Goal: Navigation & Orientation: Find specific page/section

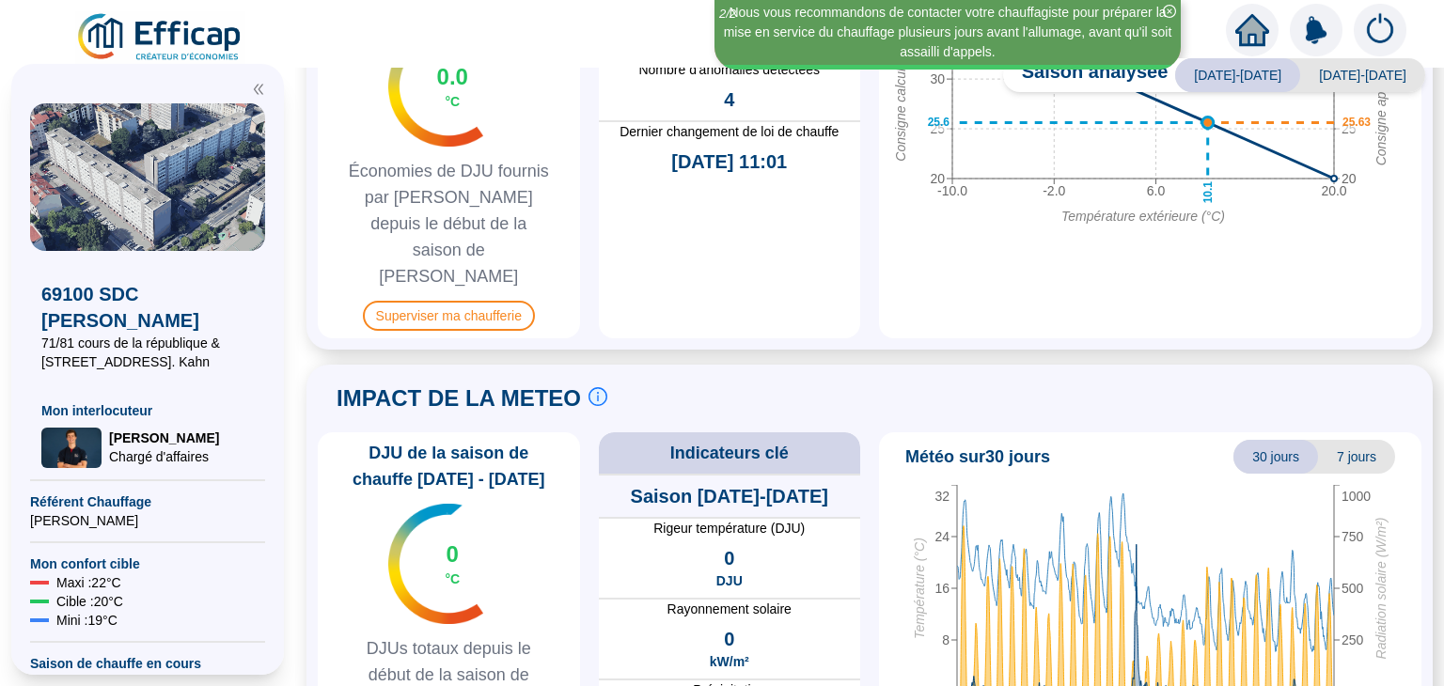
scroll to position [1126, 0]
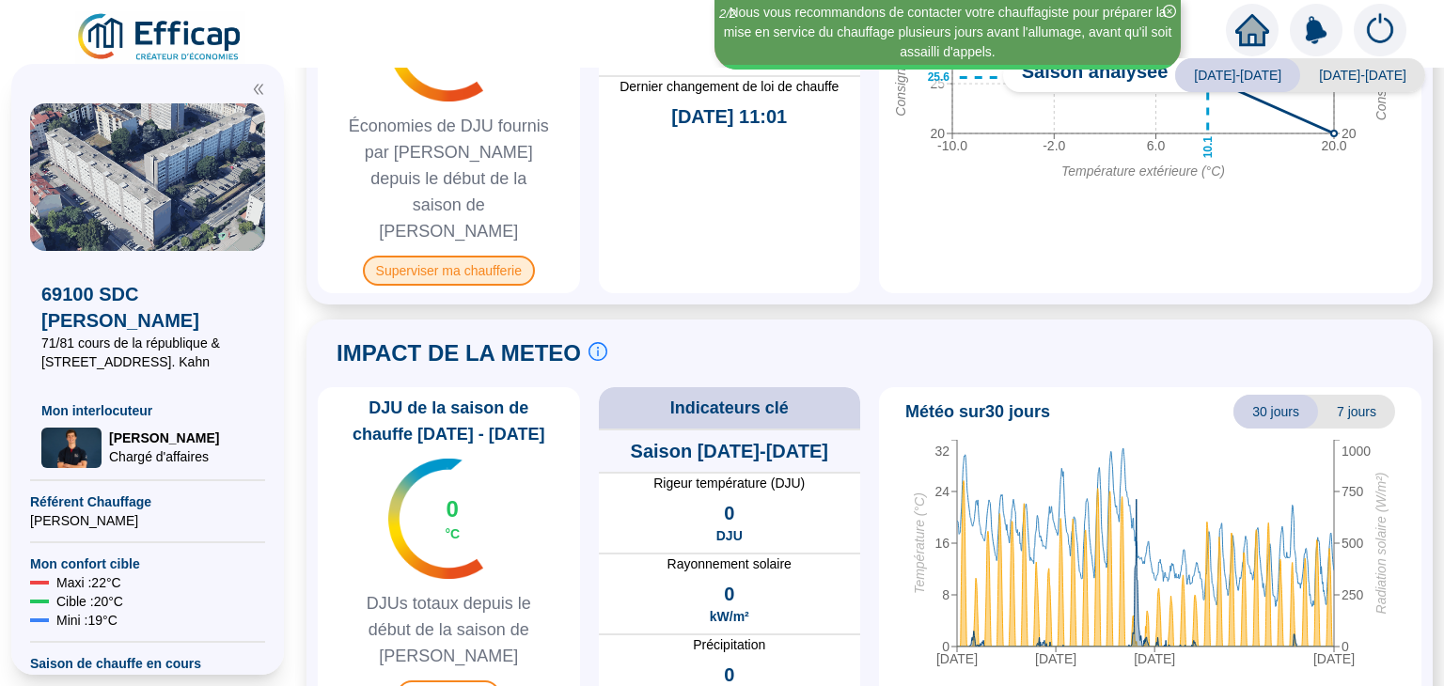
click at [498, 256] on span "Superviser ma chaufferie" at bounding box center [449, 271] width 172 height 30
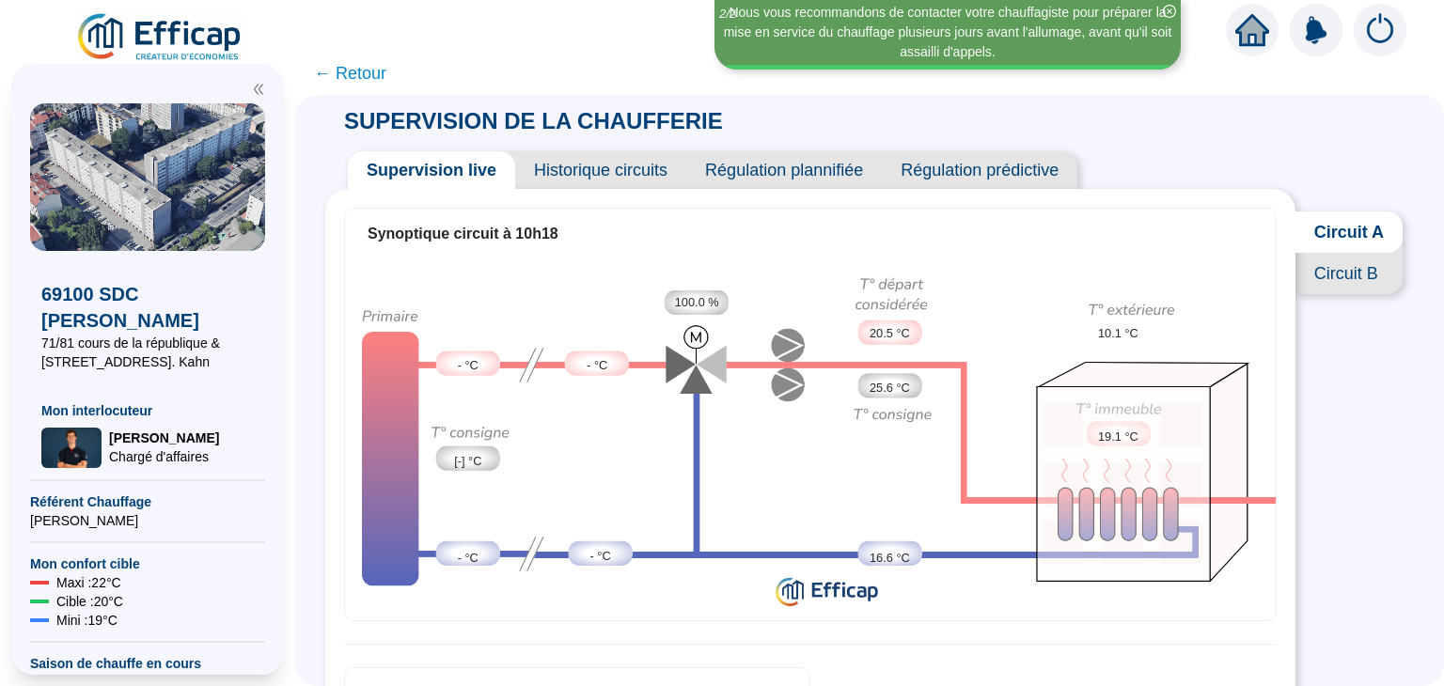
click at [1360, 292] on span "Circuit B" at bounding box center [1348, 273] width 107 height 41
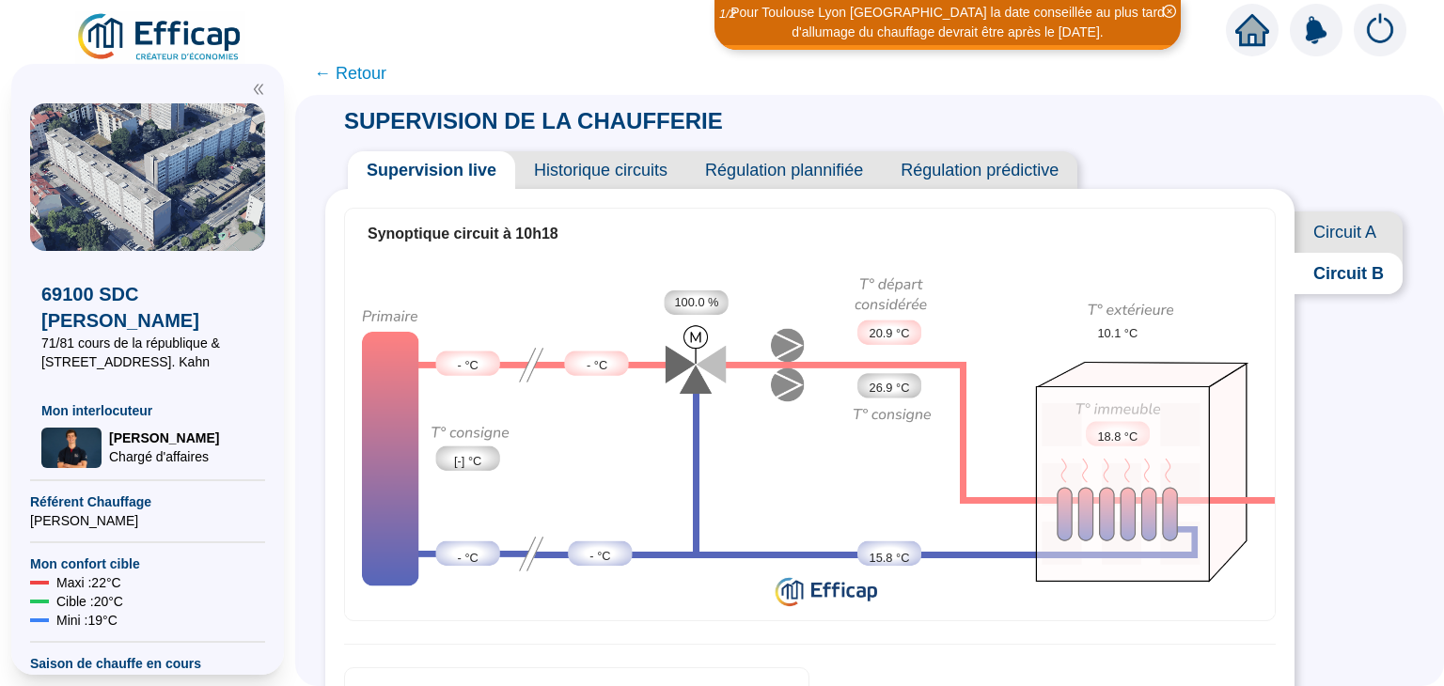
click at [629, 166] on span "Historique circuits" at bounding box center [600, 170] width 171 height 38
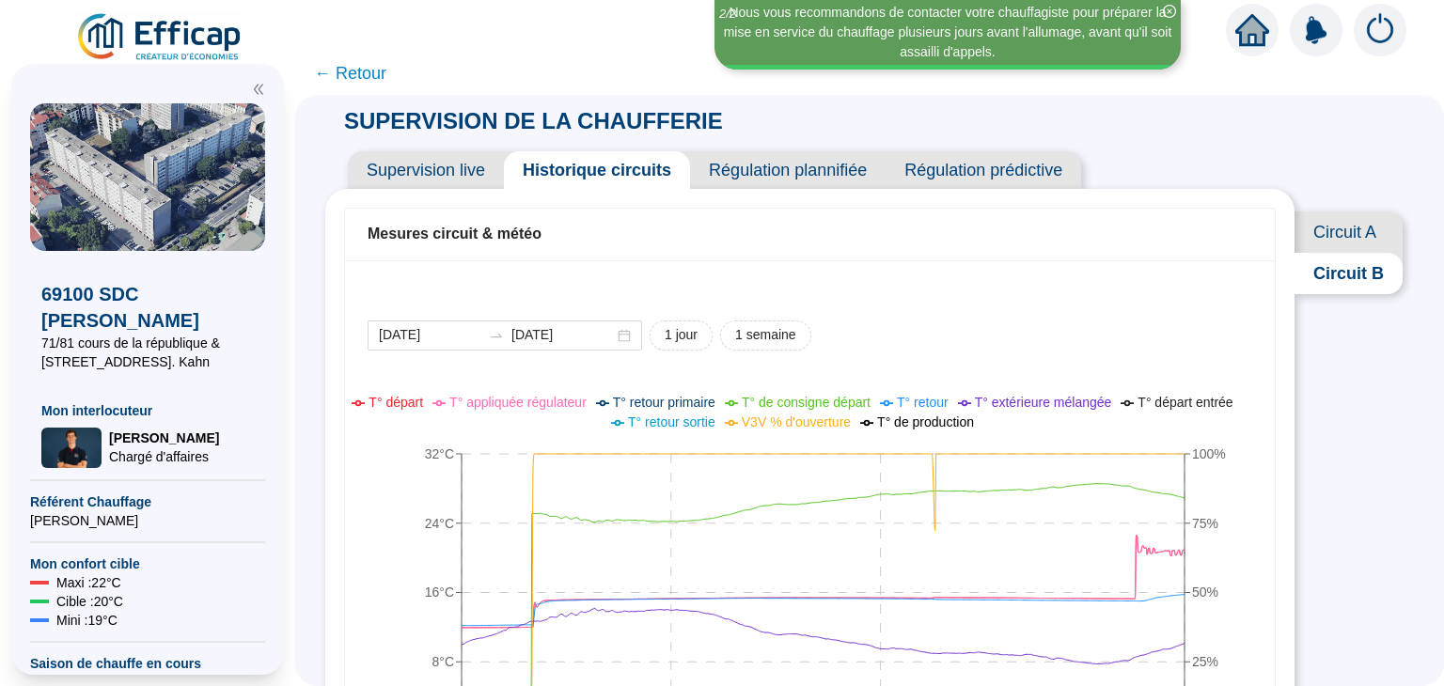
click at [466, 172] on span "Supervision live" at bounding box center [426, 170] width 156 height 38
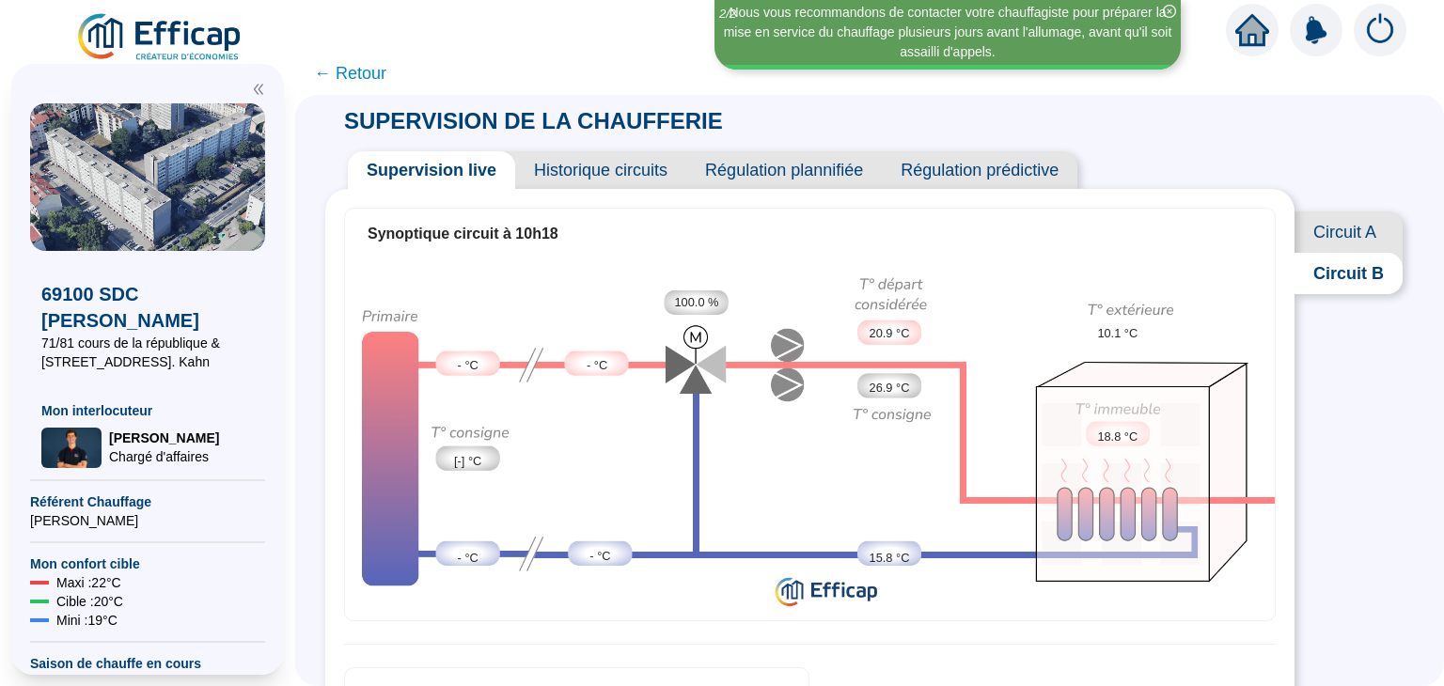
click at [609, 179] on span "Historique circuits" at bounding box center [600, 170] width 171 height 38
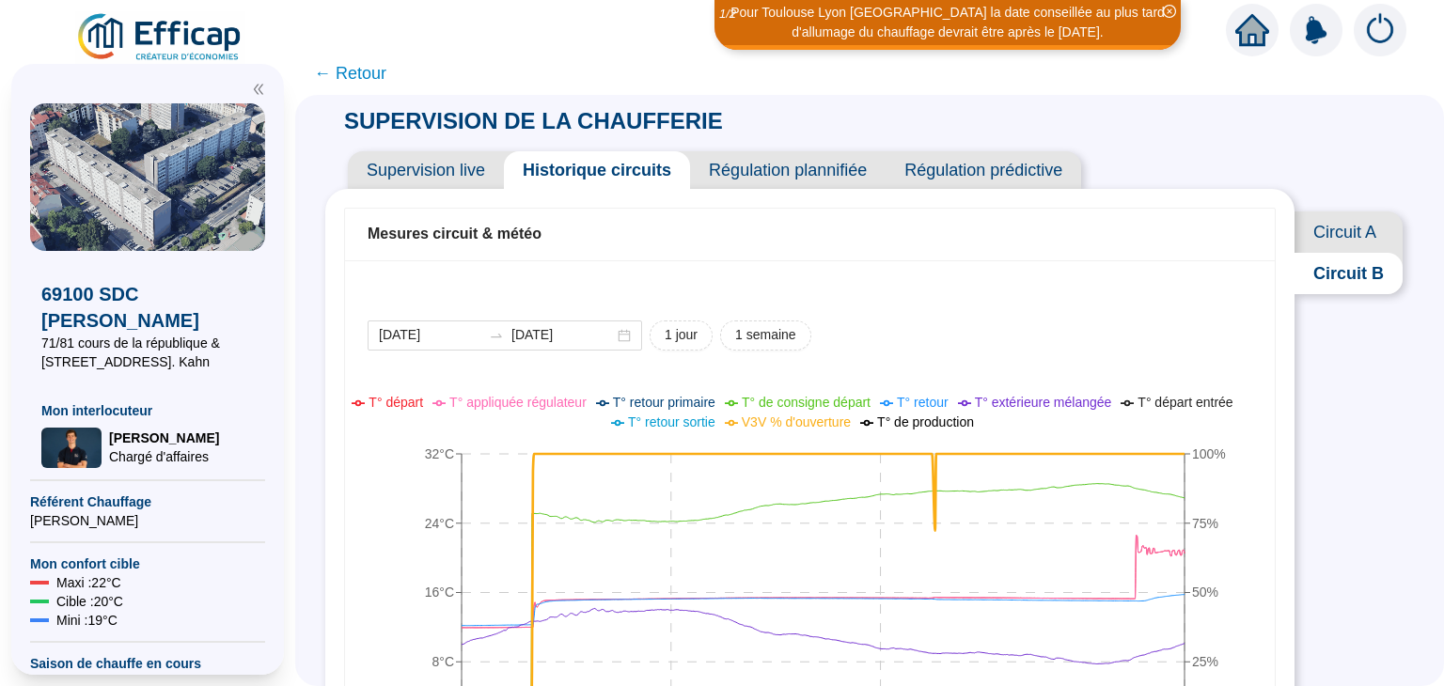
click at [797, 165] on span "Régulation plannifiée" at bounding box center [788, 170] width 196 height 38
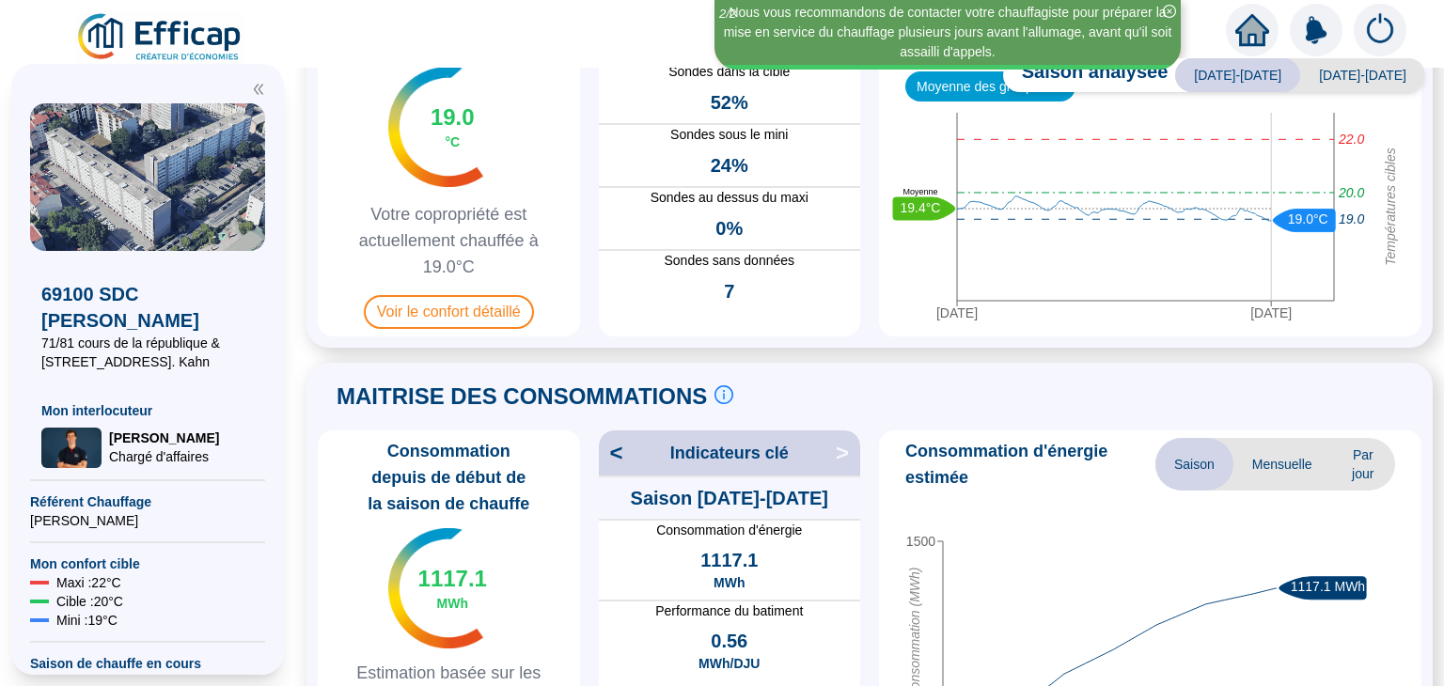
scroll to position [94, 0]
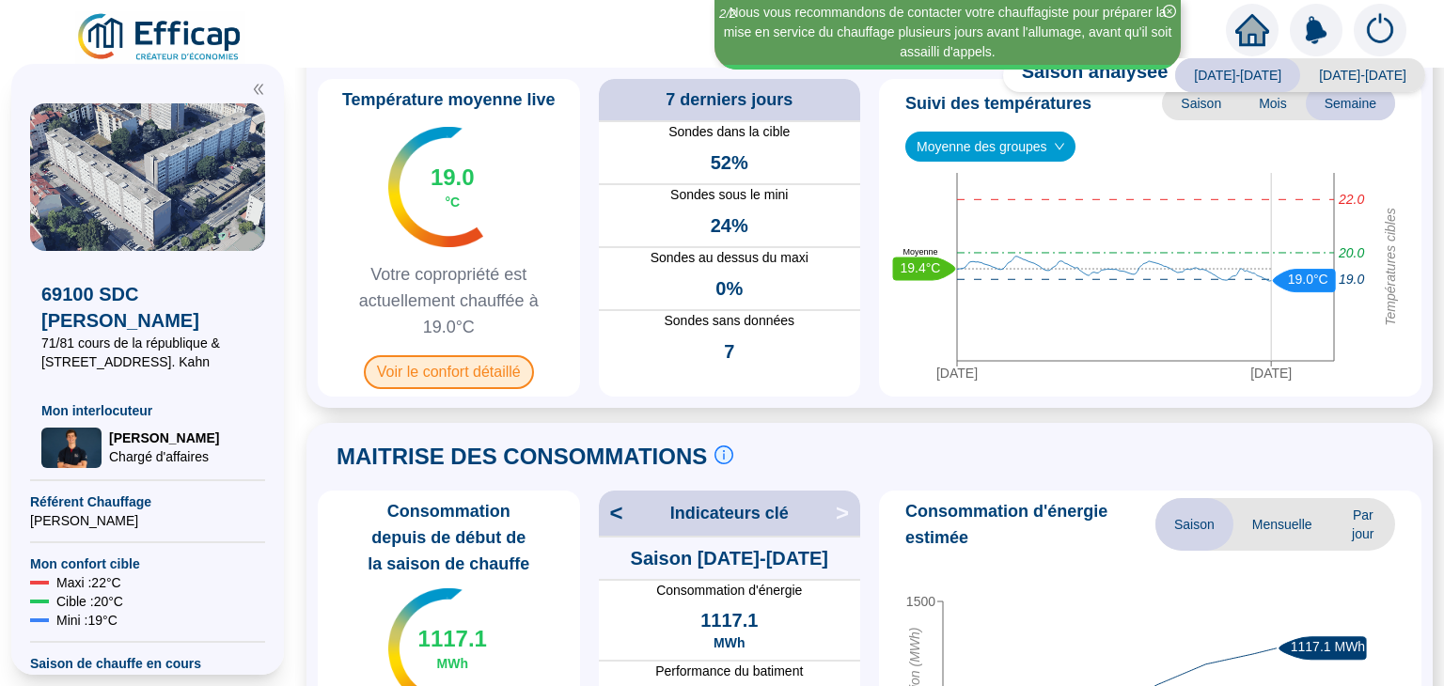
click at [489, 381] on span "Voir le confort détaillé" at bounding box center [449, 372] width 170 height 34
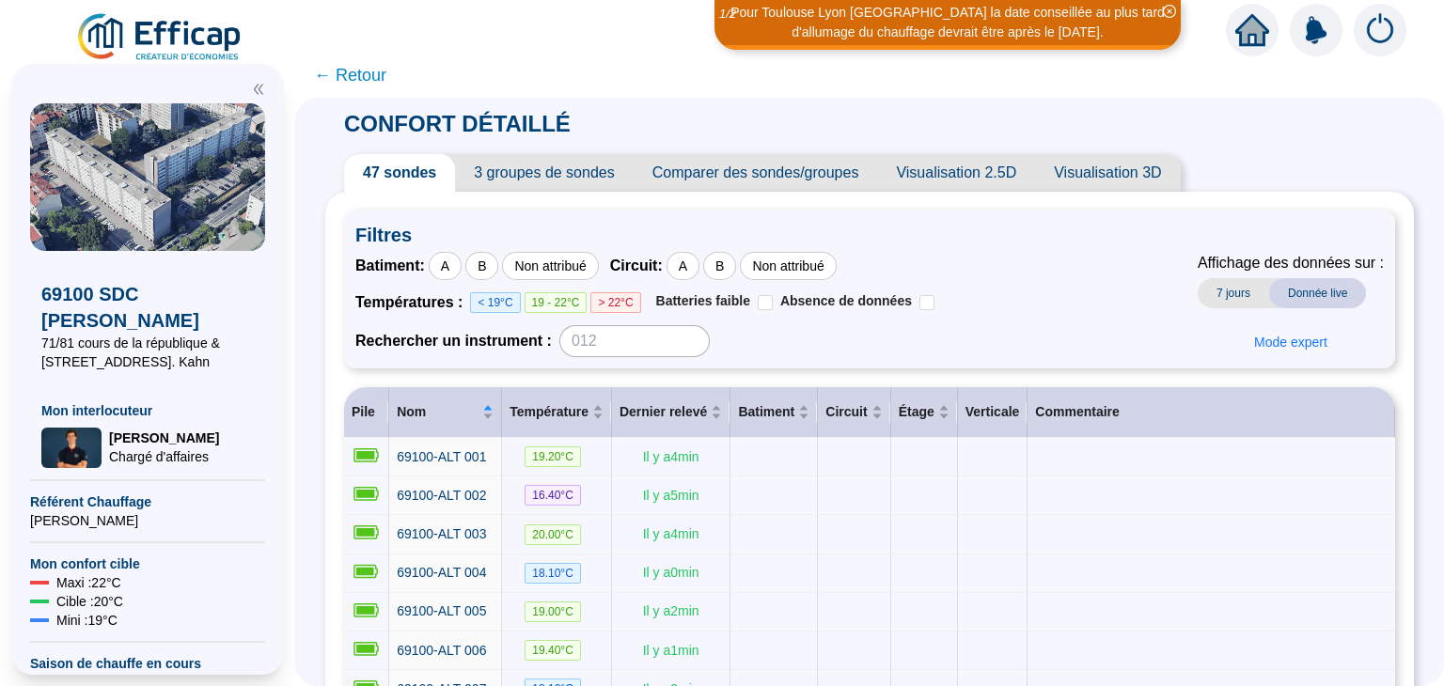
click at [1096, 180] on span "Visualisation 3D" at bounding box center [1107, 173] width 145 height 38
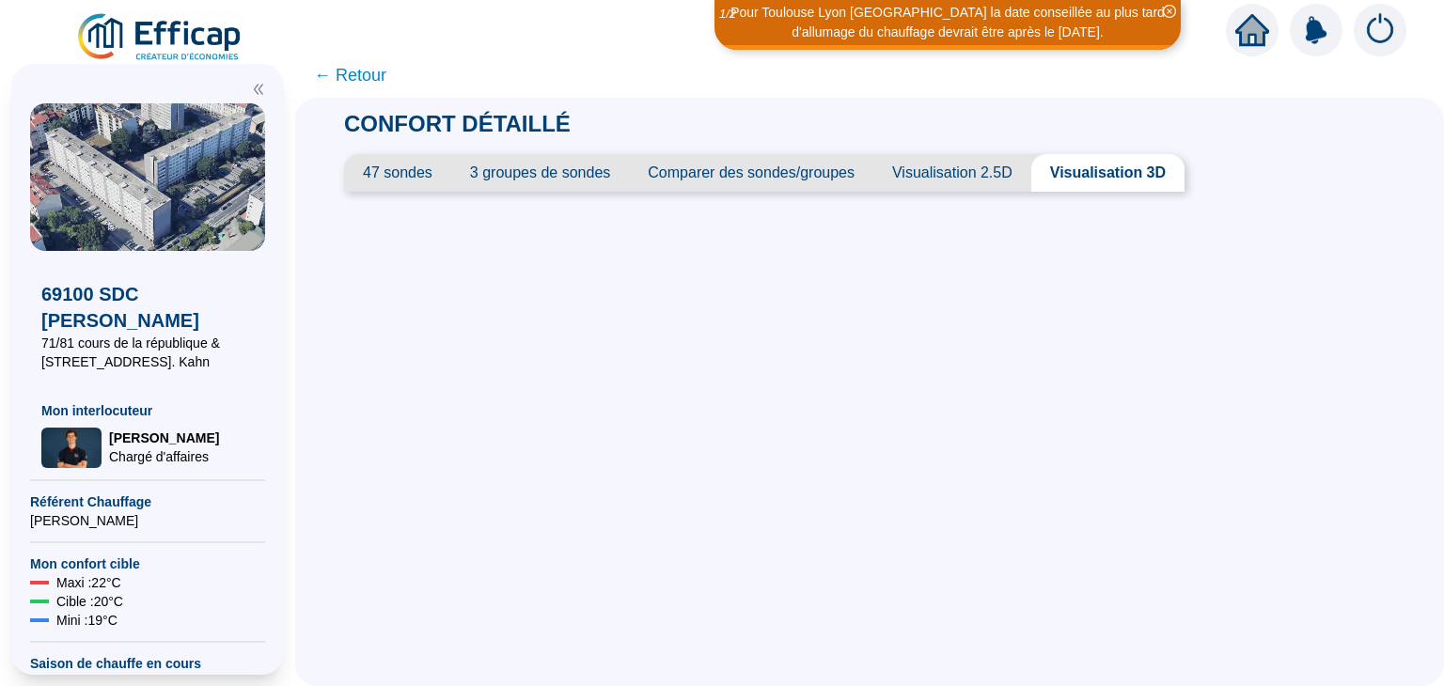
click at [943, 166] on span "Visualisation 2.5D" at bounding box center [952, 173] width 158 height 38
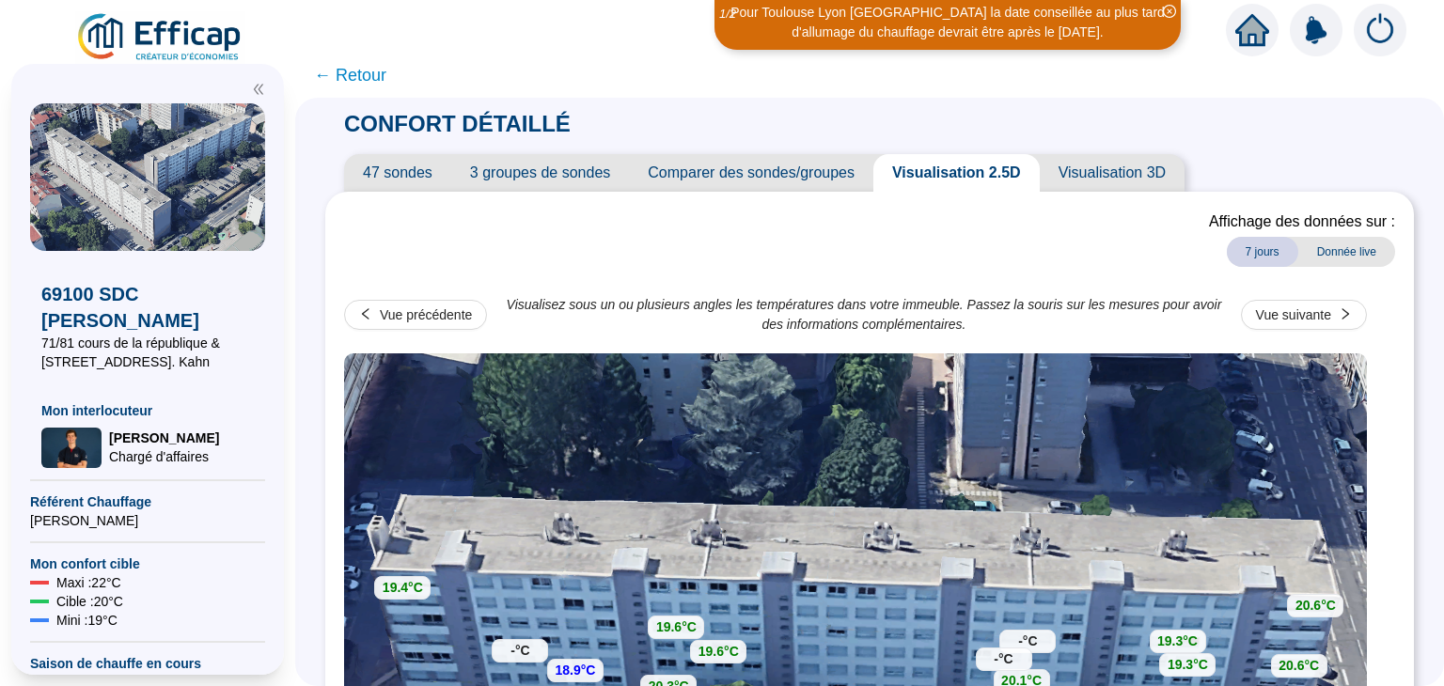
click at [1165, 7] on icon "close-circle" at bounding box center [1169, 11] width 13 height 13
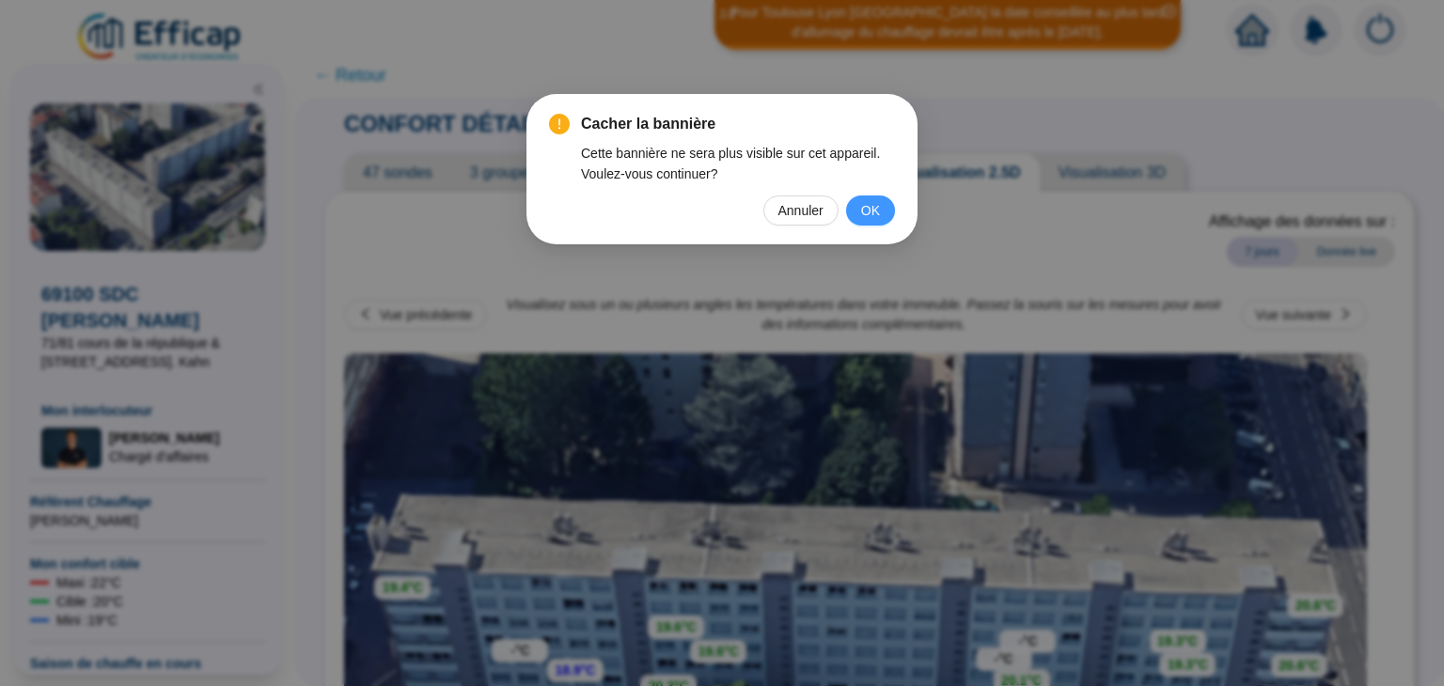
click at [885, 215] on button "OK" at bounding box center [870, 211] width 49 height 30
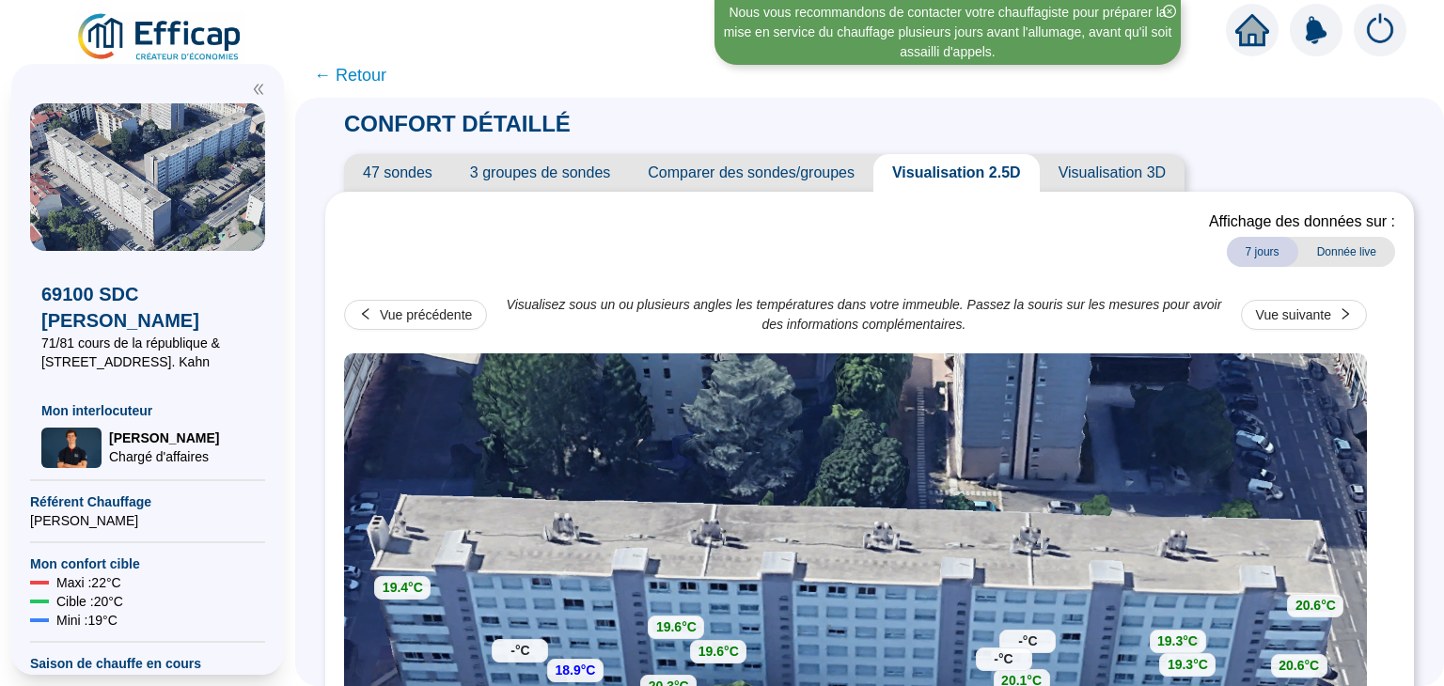
click at [1165, 10] on icon "close-circle" at bounding box center [1169, 11] width 13 height 13
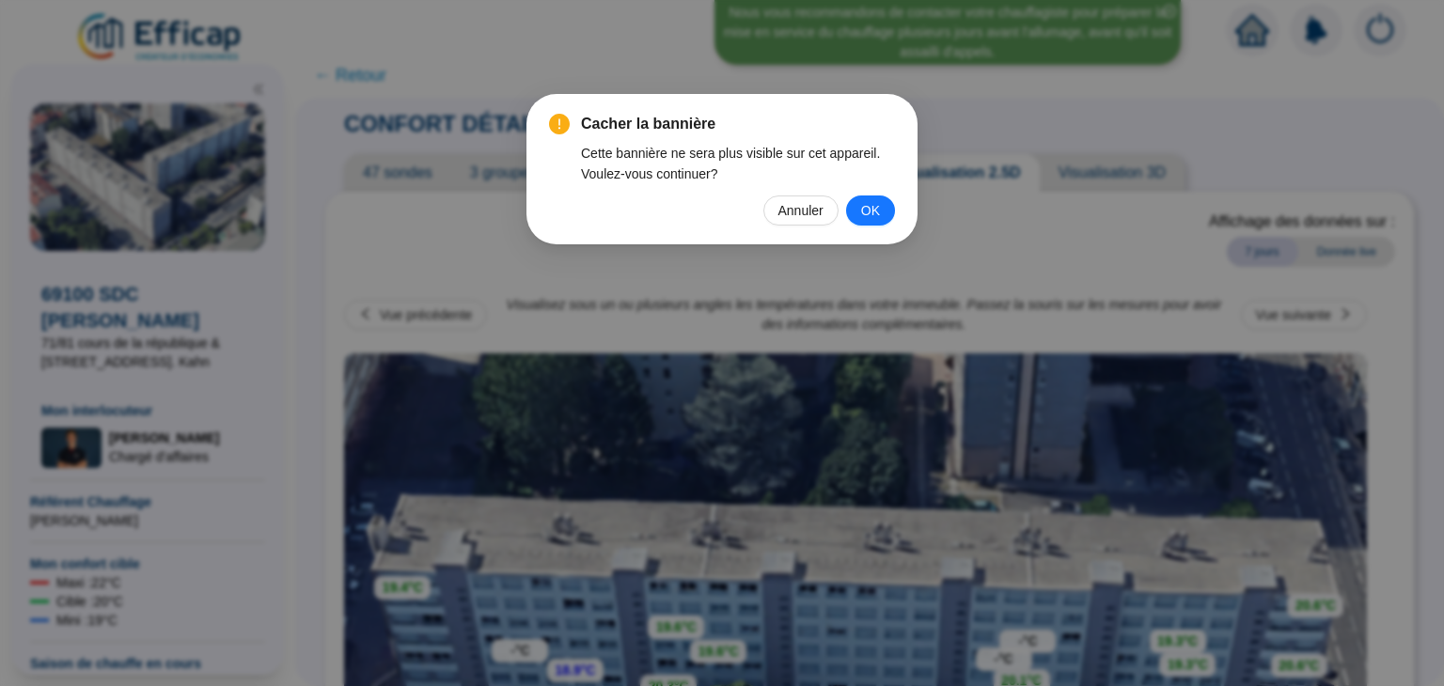
click at [865, 211] on span "OK" at bounding box center [870, 210] width 19 height 21
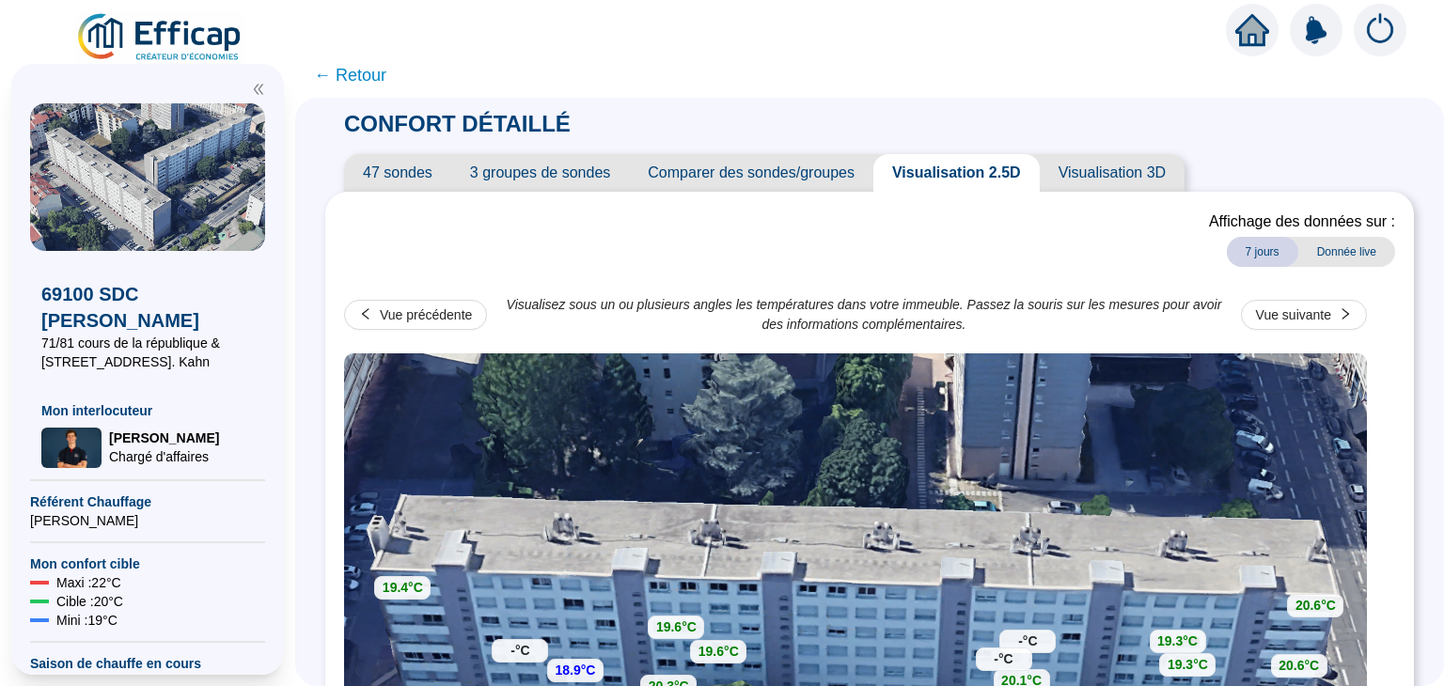
click at [338, 76] on span "← Retour" at bounding box center [350, 75] width 72 height 26
